Goal: Task Accomplishment & Management: Use online tool/utility

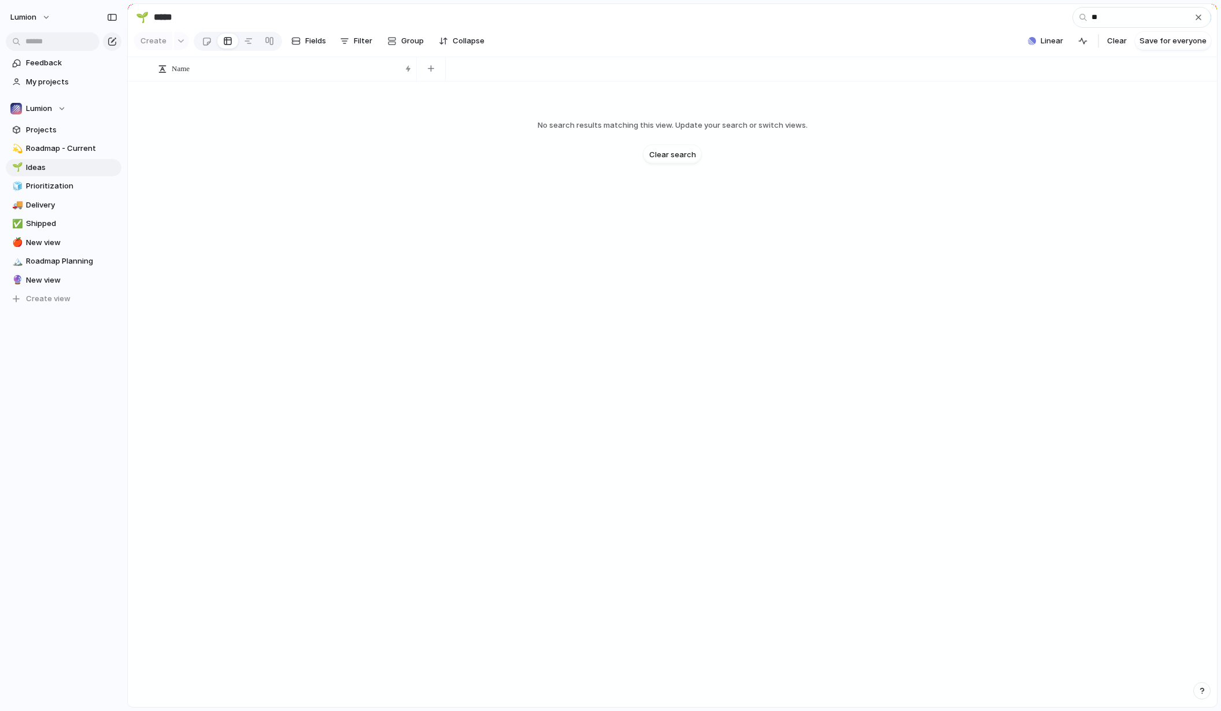
type input "*"
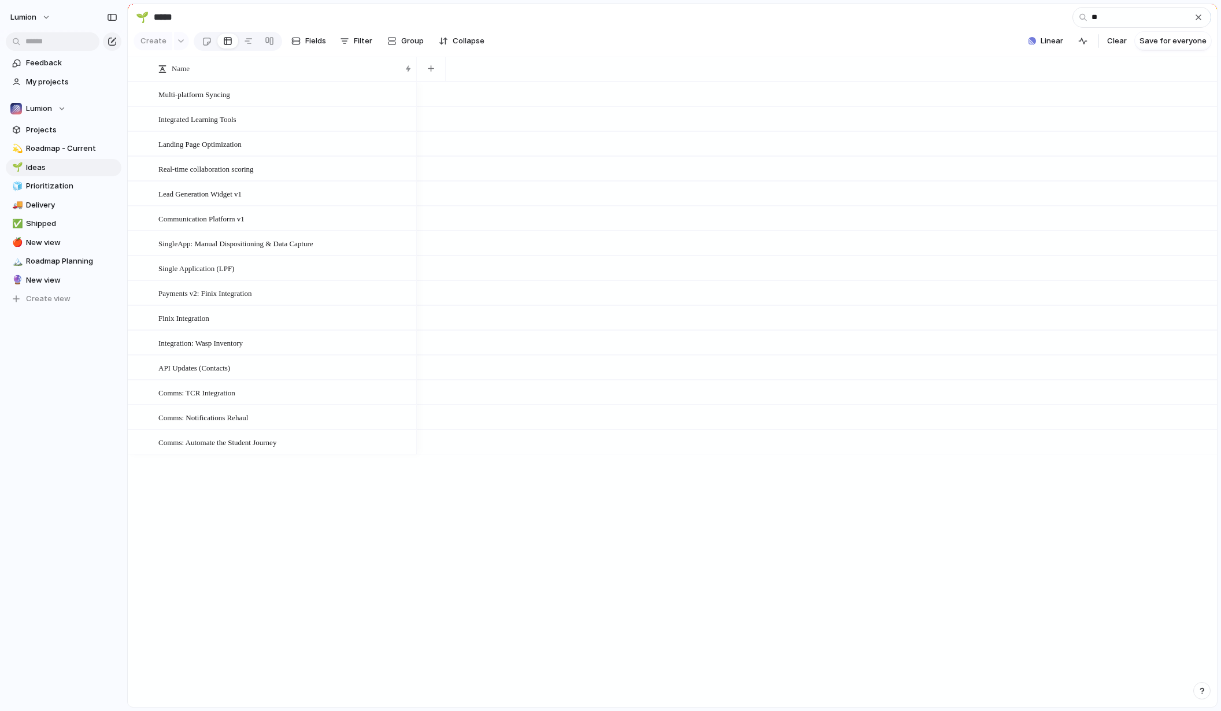
type input "*"
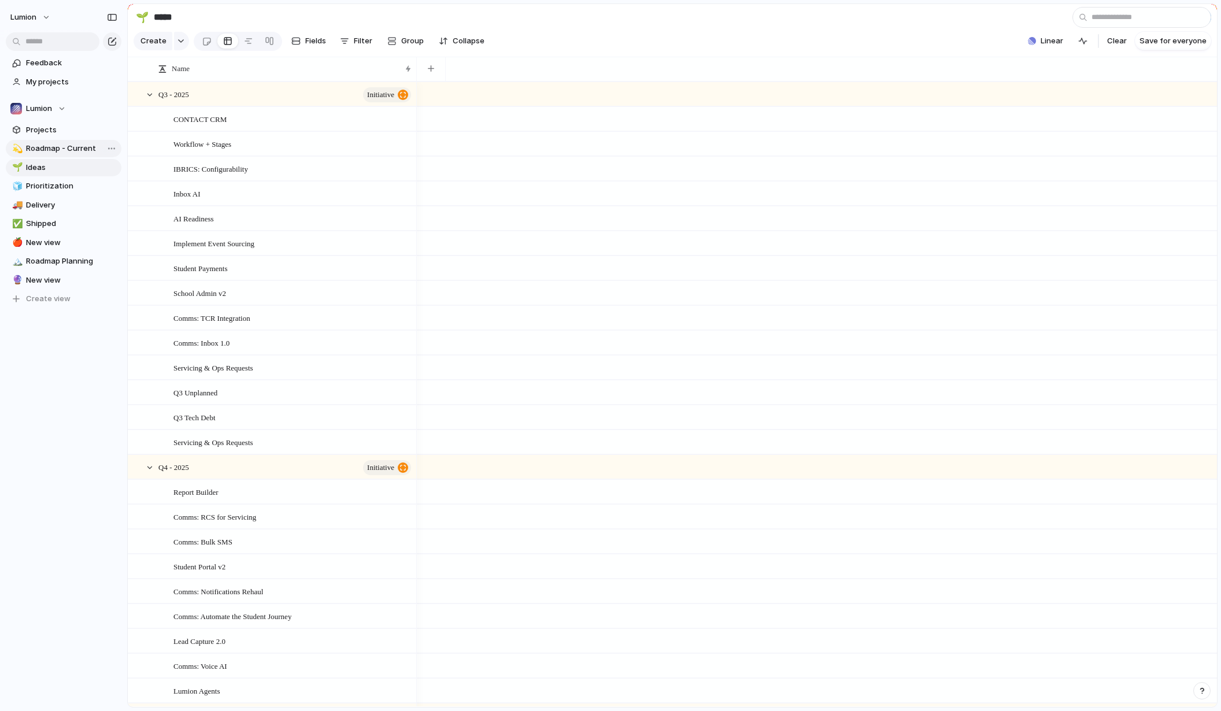
click at [79, 147] on span "Roadmap - Current" at bounding box center [71, 149] width 91 height 12
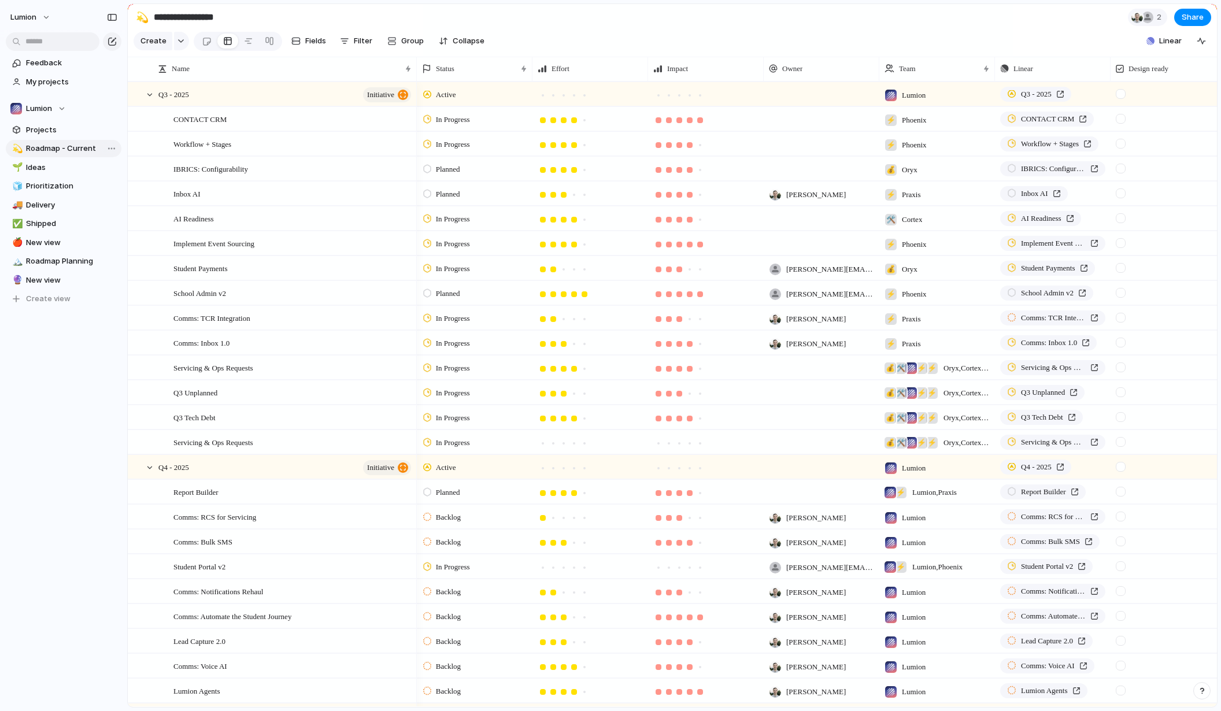
type input "**********"
click at [1170, 47] on span "Linear" at bounding box center [1170, 41] width 23 height 12
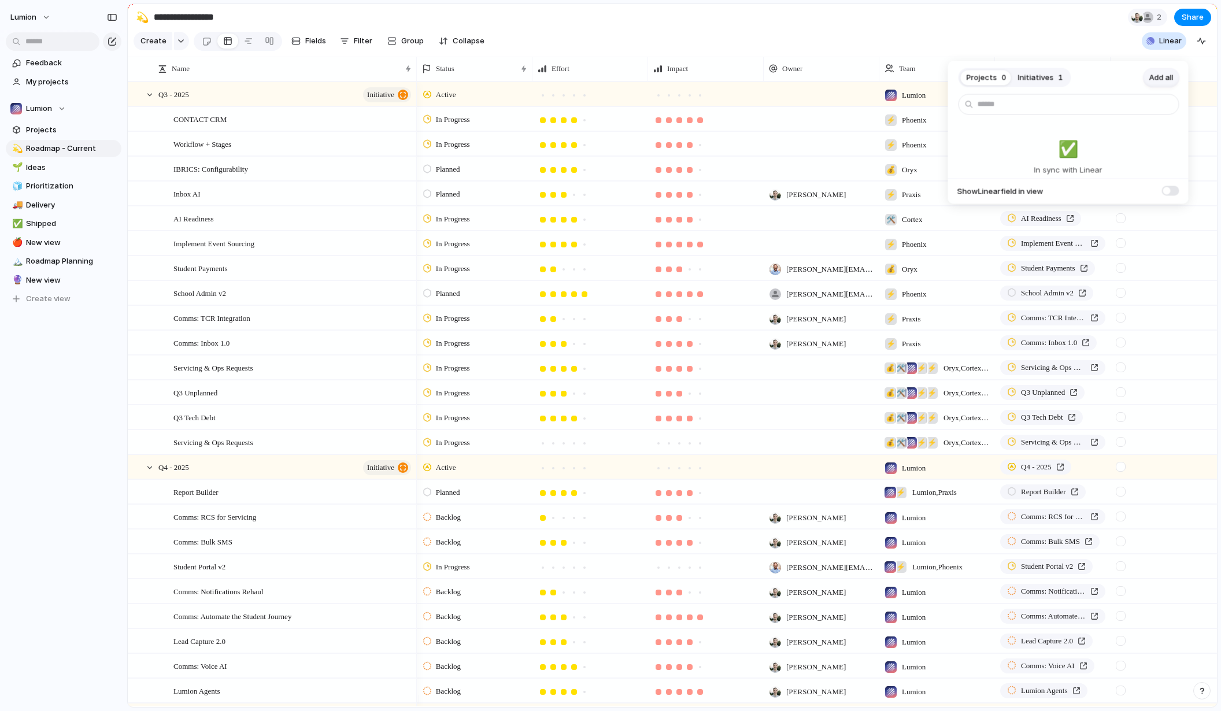
click at [1164, 76] on span "Add all" at bounding box center [1161, 78] width 24 height 12
click at [539, 24] on div "Projects 0 Initiatives 1 Add all ✅️ In sync with Linear Show Linear field in vi…" at bounding box center [610, 355] width 1221 height 711
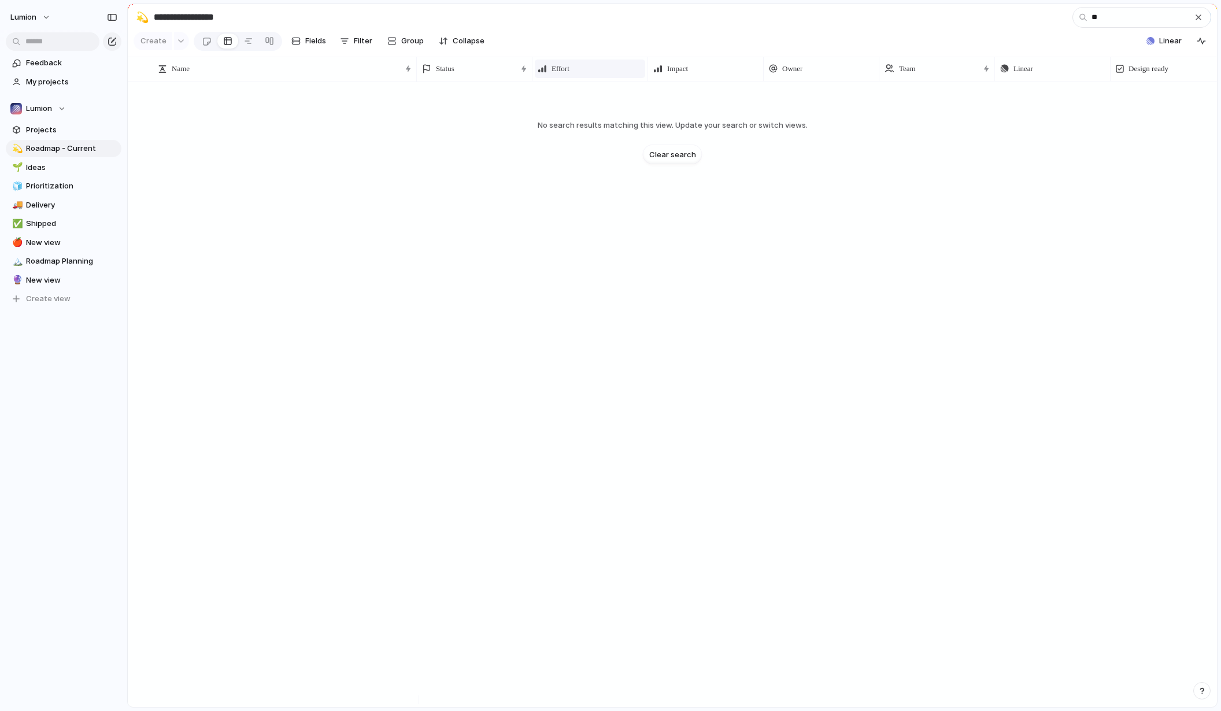
type input "*"
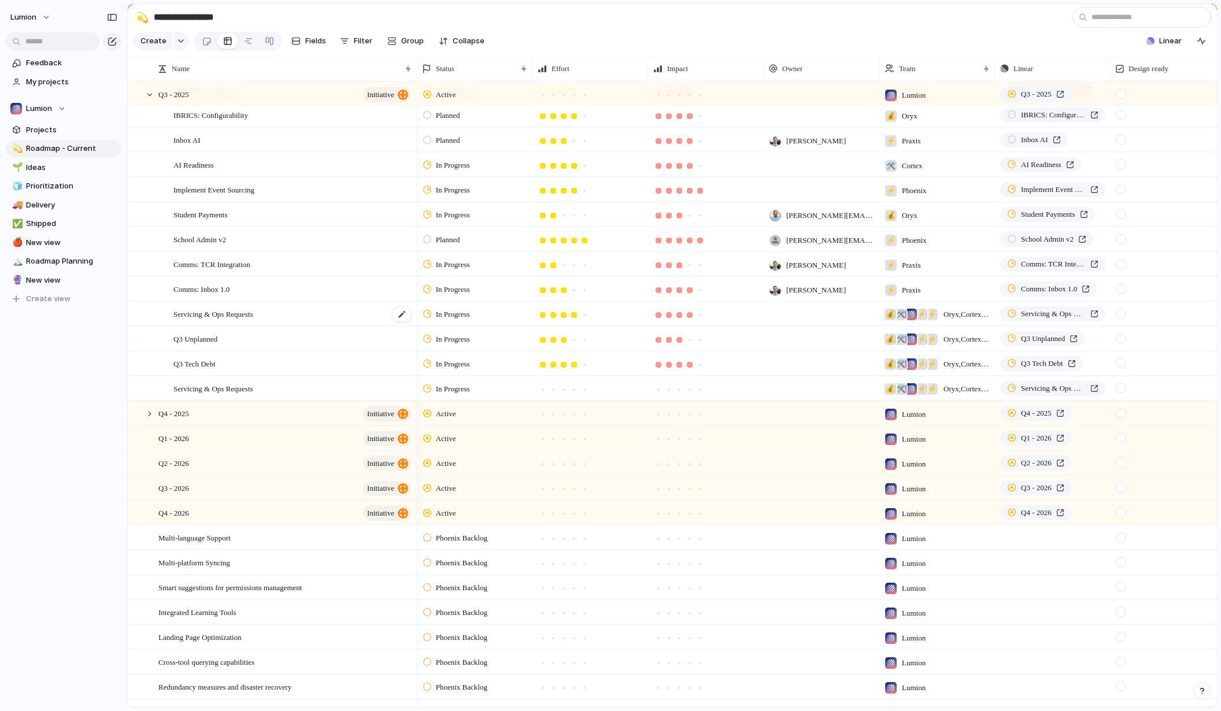
scroll to position [99, 0]
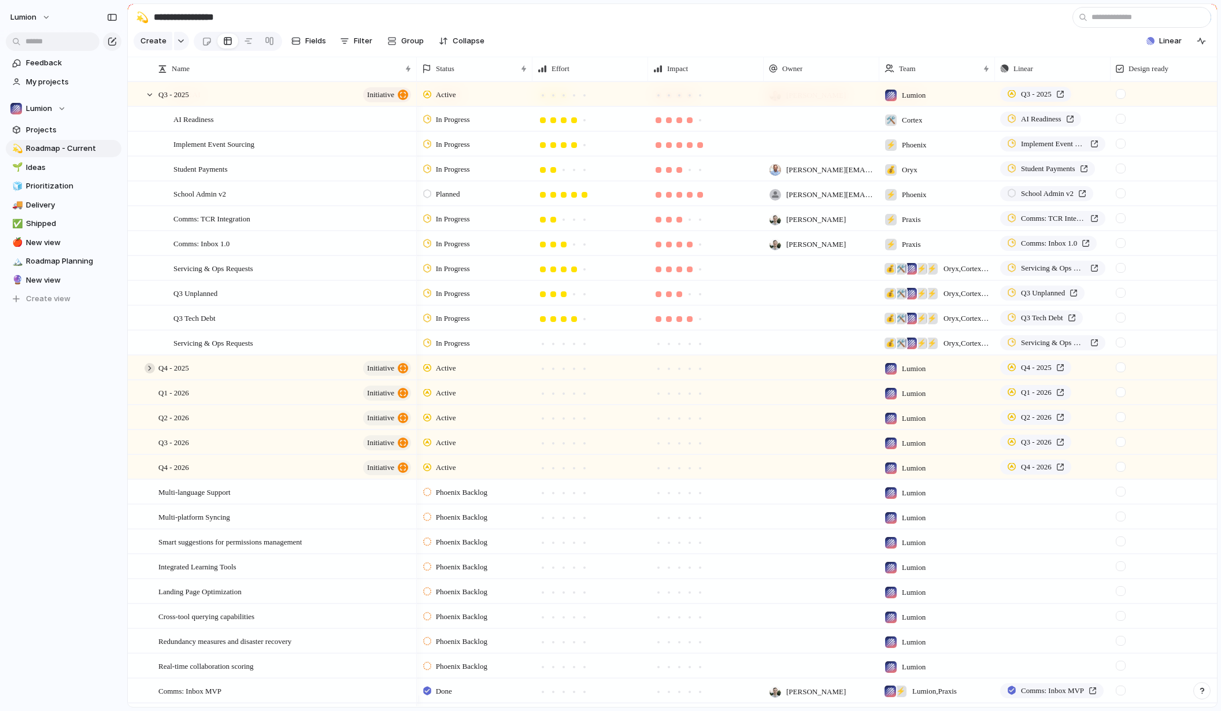
click at [150, 373] on div at bounding box center [149, 368] width 10 height 10
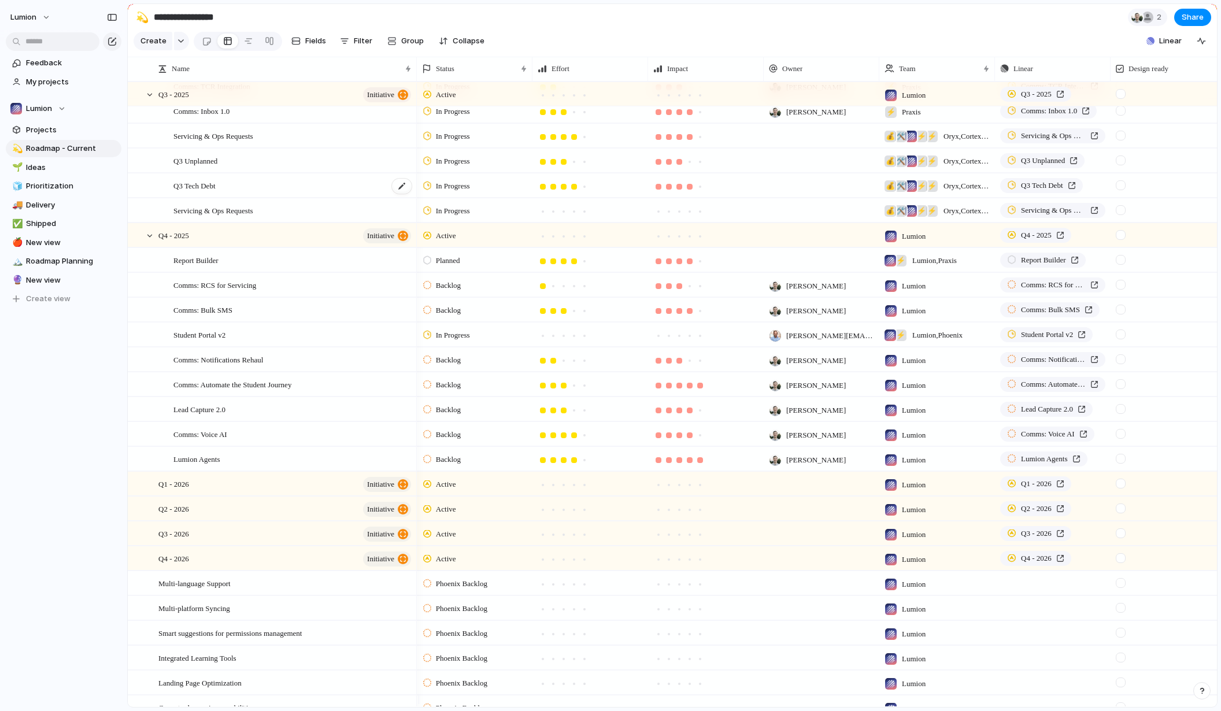
scroll to position [301, 0]
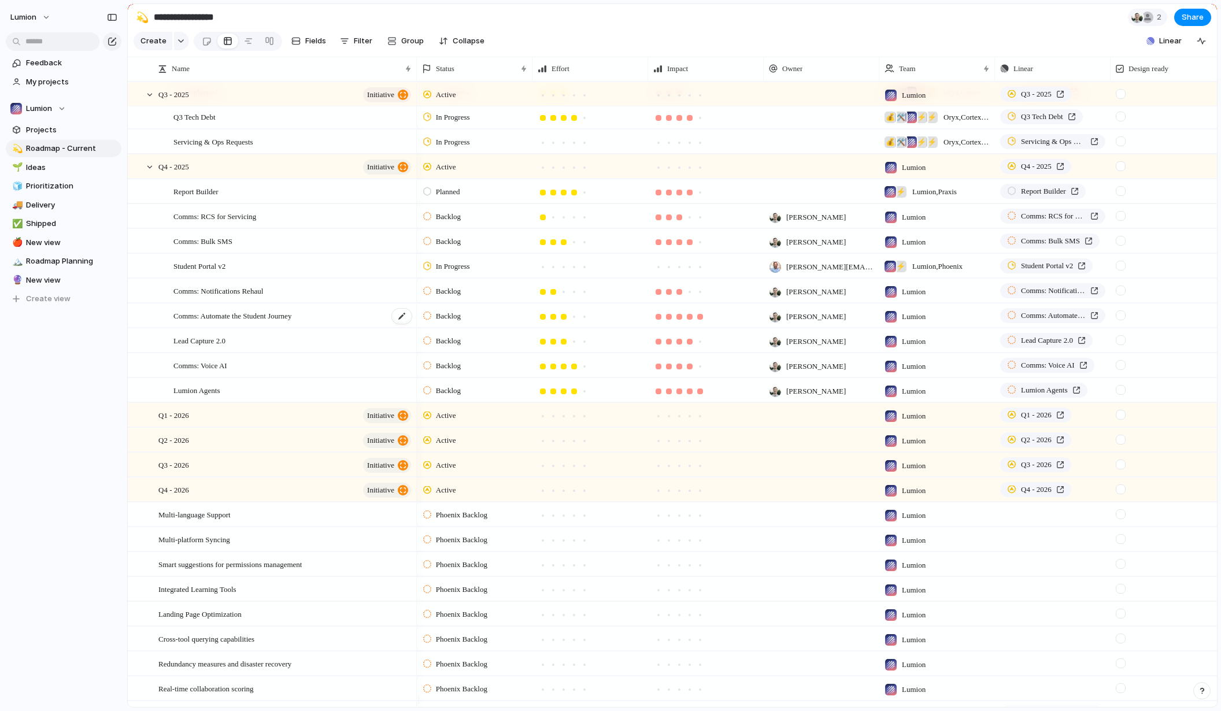
click at [268, 322] on span "Comms: Automate the Student Journey" at bounding box center [232, 315] width 118 height 13
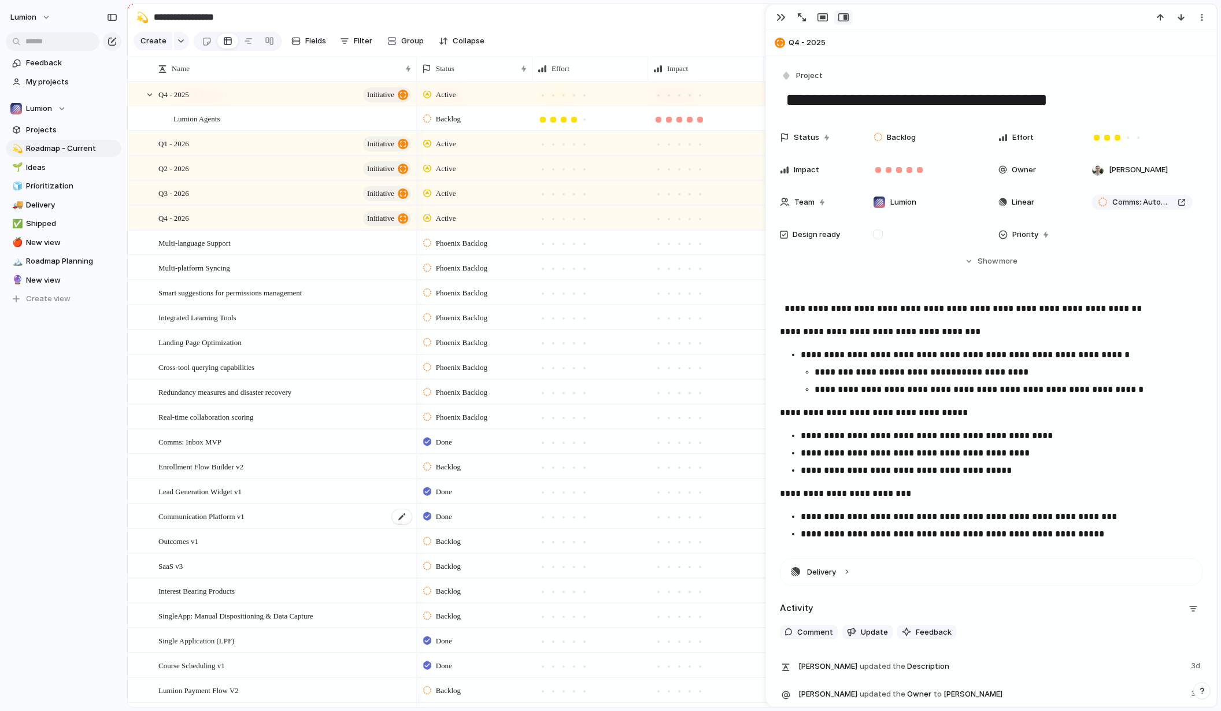
scroll to position [574, 0]
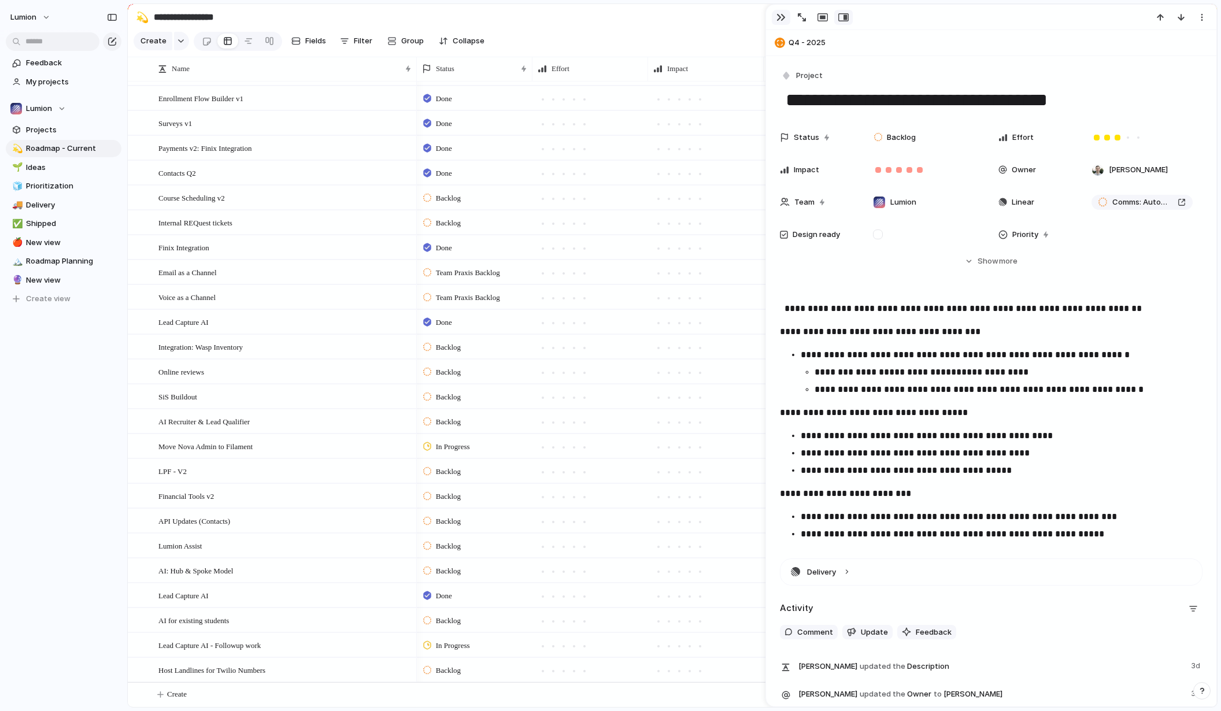
click at [781, 17] on div "button" at bounding box center [780, 17] width 9 height 9
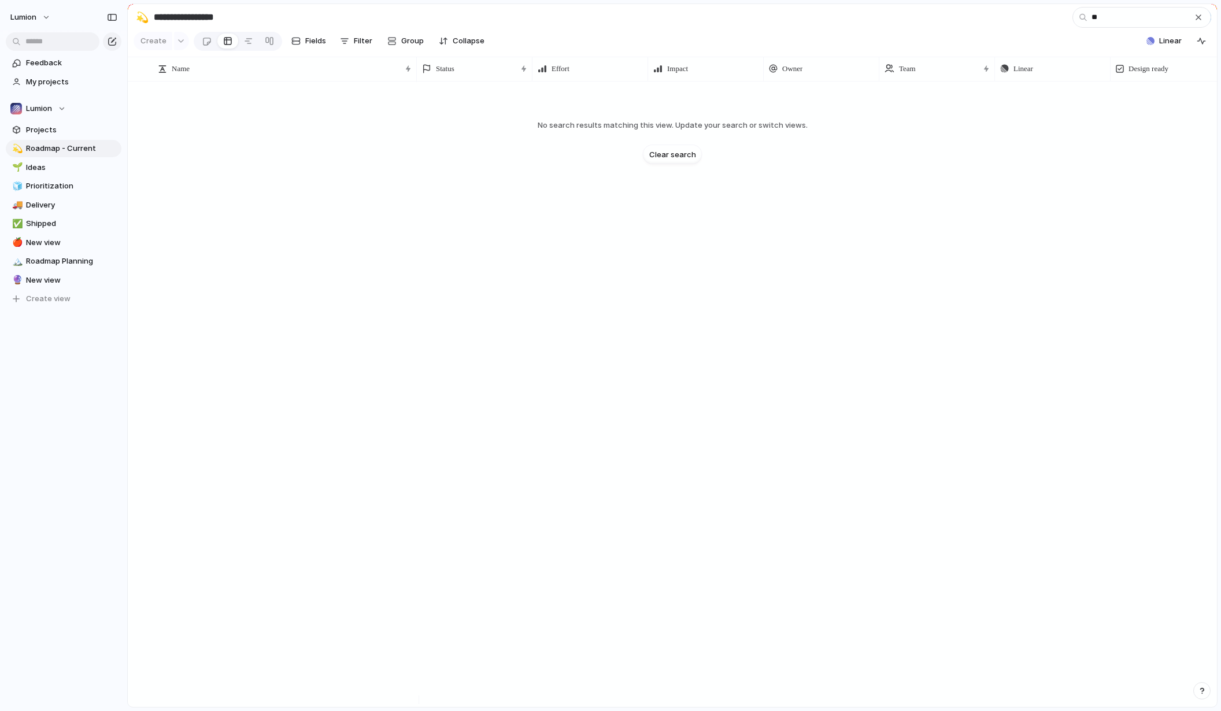
type input "*"
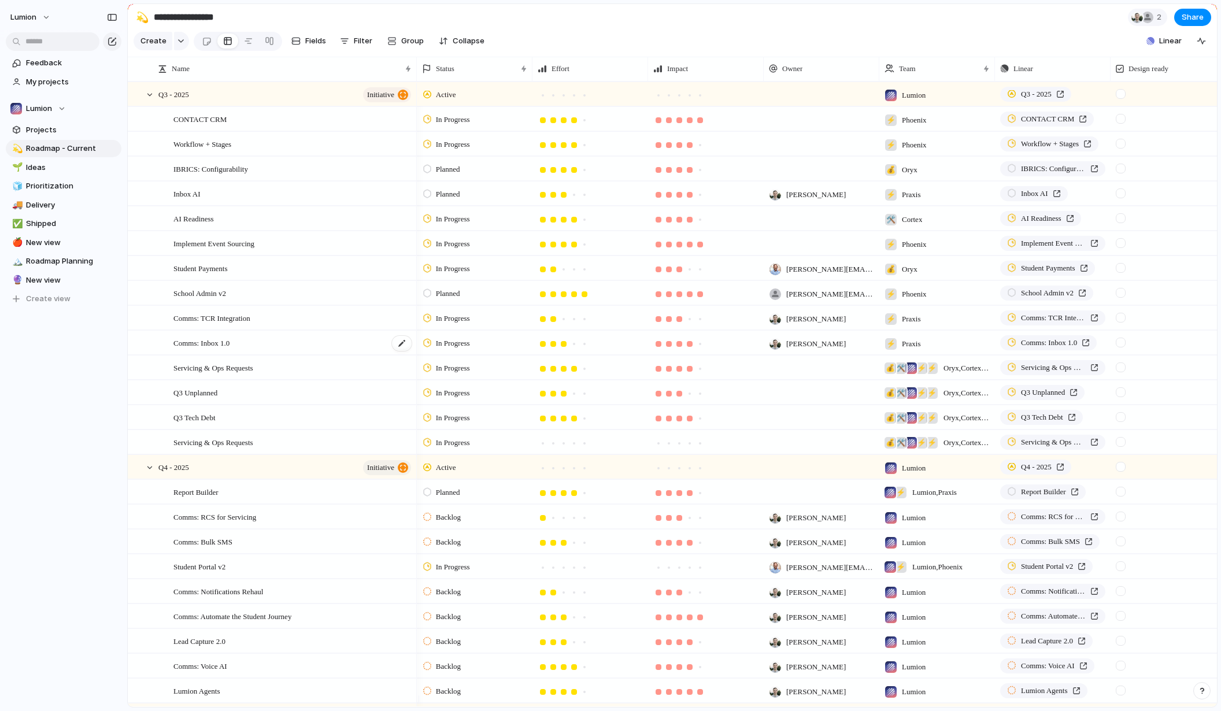
scroll to position [177, 0]
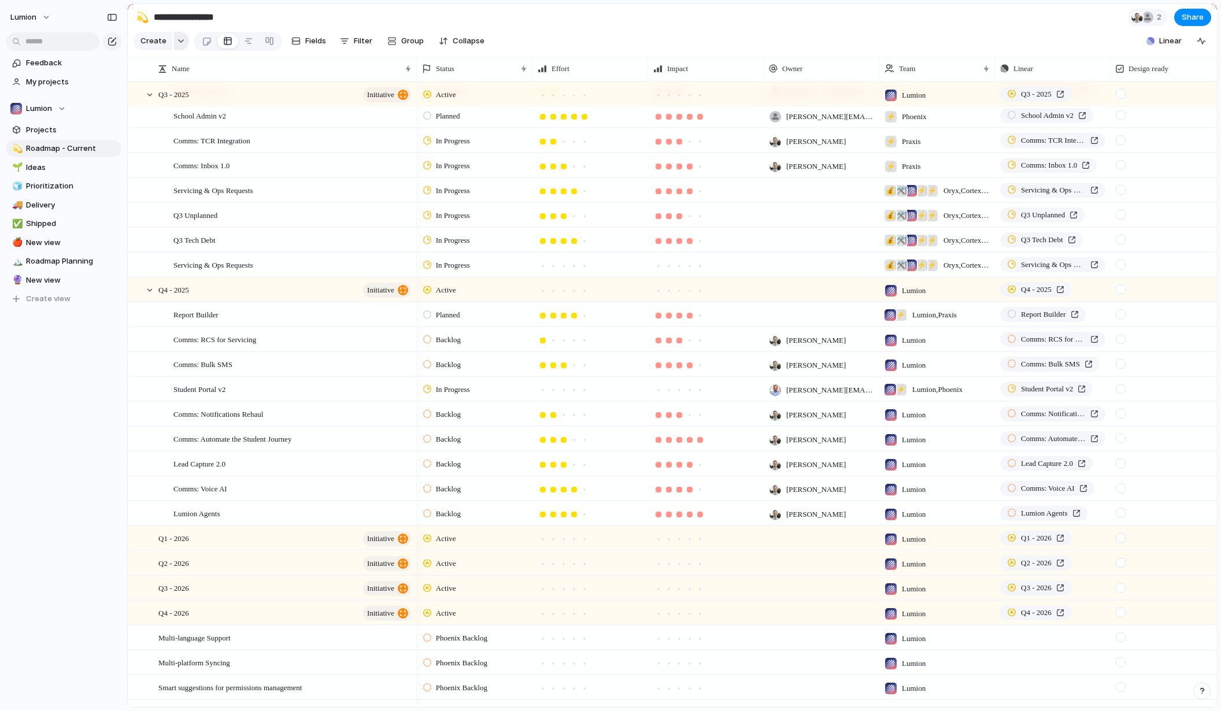
click at [179, 43] on div "button" at bounding box center [181, 41] width 8 height 5
click at [168, 164] on span "Project" at bounding box center [169, 170] width 27 height 12
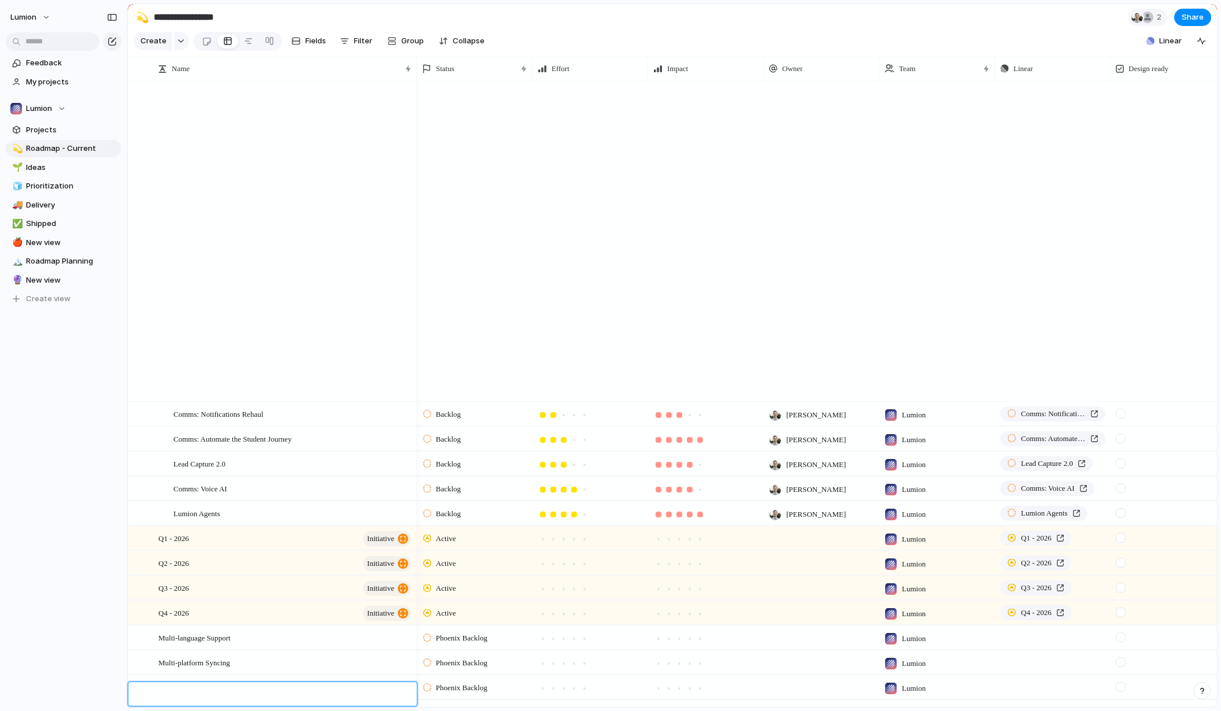
scroll to position [1248, 0]
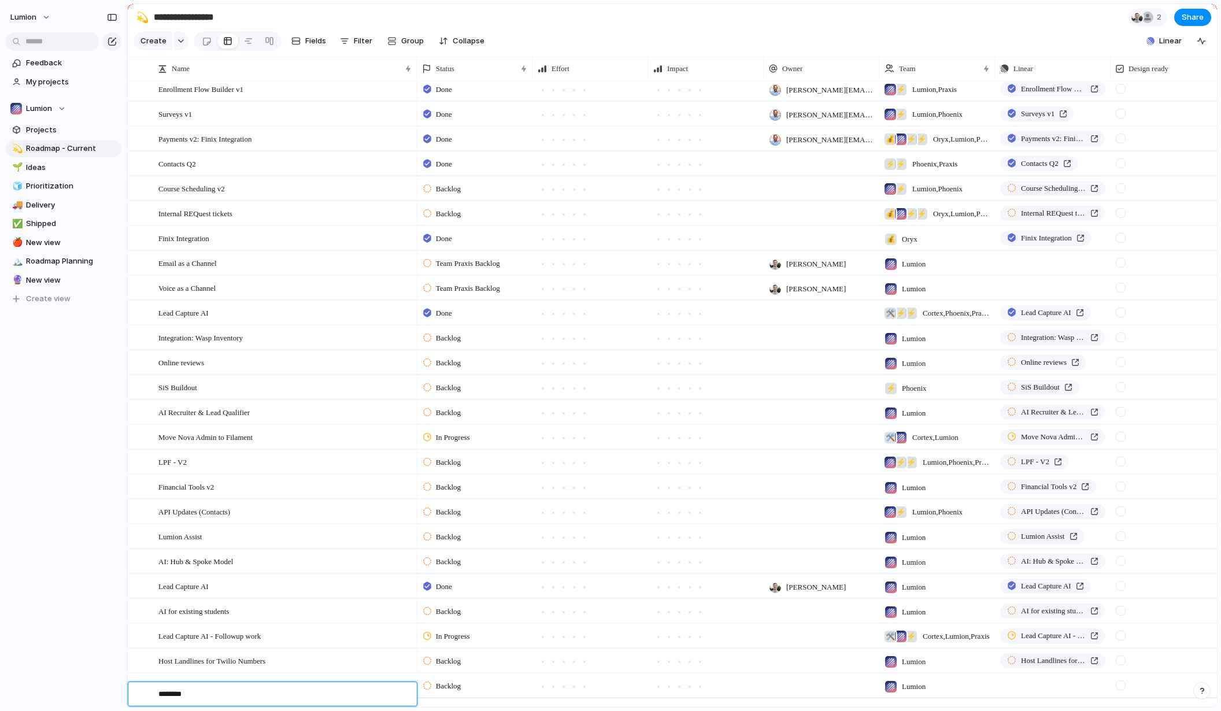
type textarea "*********"
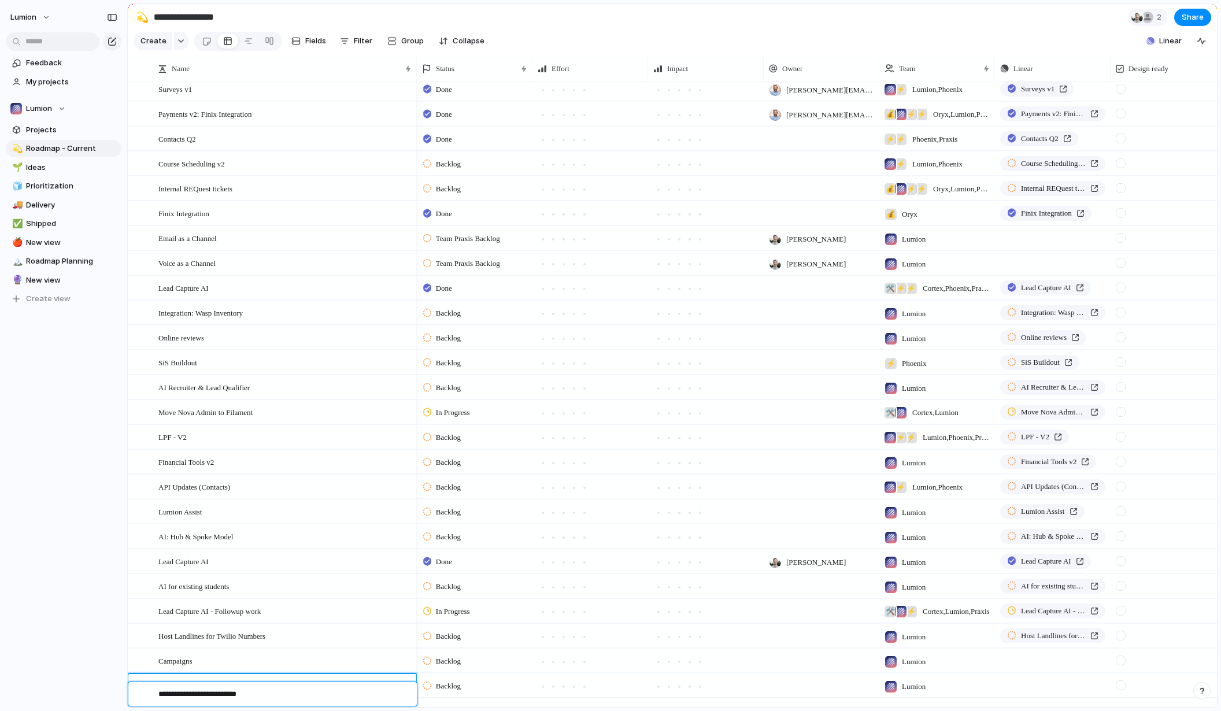
type textarea "**********"
click at [253, 692] on span "Clock Hour Attendance - R2T4" at bounding box center [205, 684] width 94 height 13
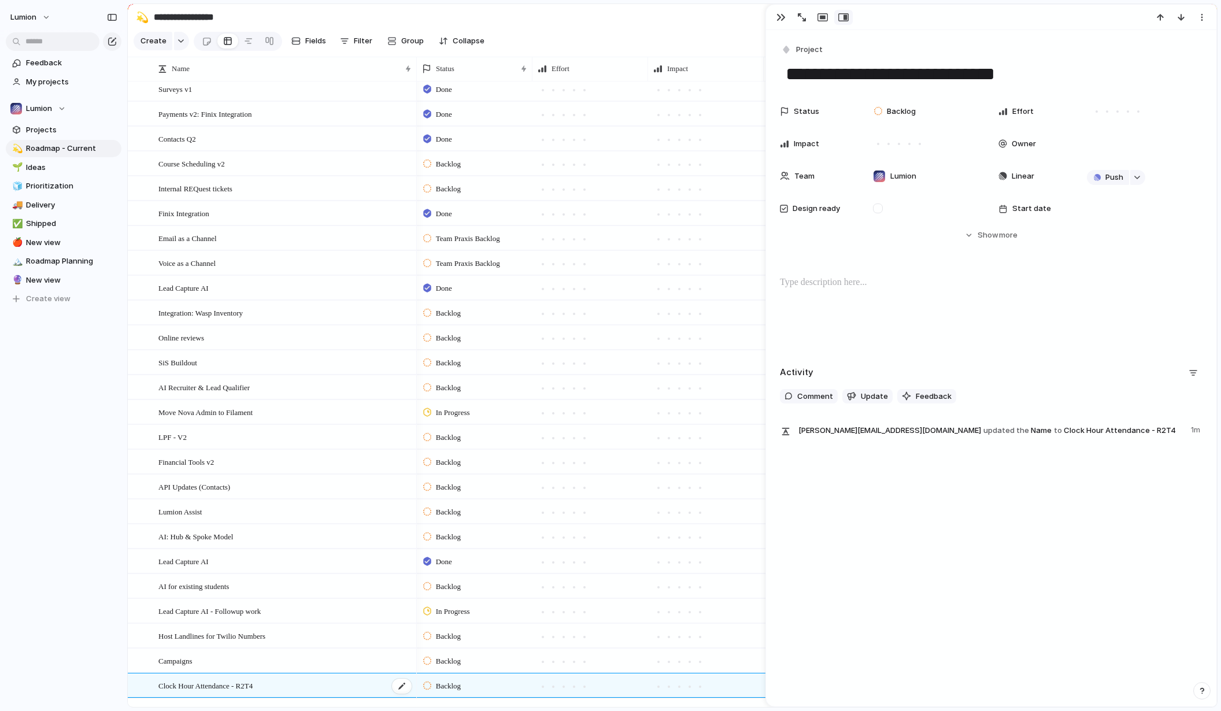
click at [253, 692] on span "Clock Hour Attendance - R2T4" at bounding box center [205, 684] width 94 height 13
